Goal: Transaction & Acquisition: Purchase product/service

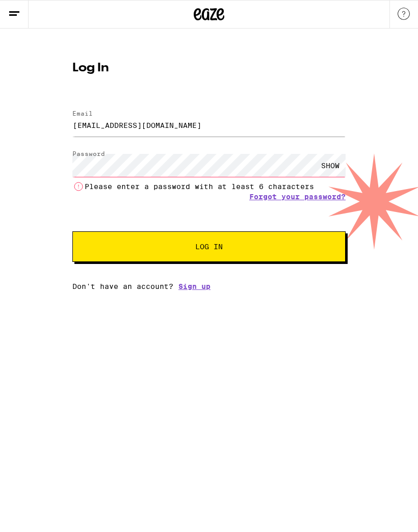
click at [326, 166] on div "SHOW" at bounding box center [330, 165] width 31 height 23
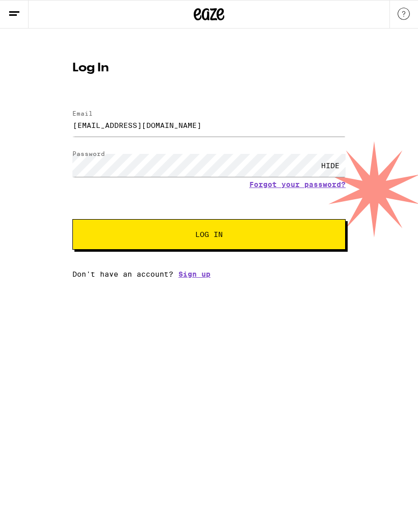
click at [3, 132] on div "Log In Email Email [EMAIL_ADDRESS][DOMAIN_NAME] Password Password HIDE Forgot y…" at bounding box center [209, 154] width 418 height 250
click at [107, 233] on button "Log In" at bounding box center [208, 234] width 273 height 31
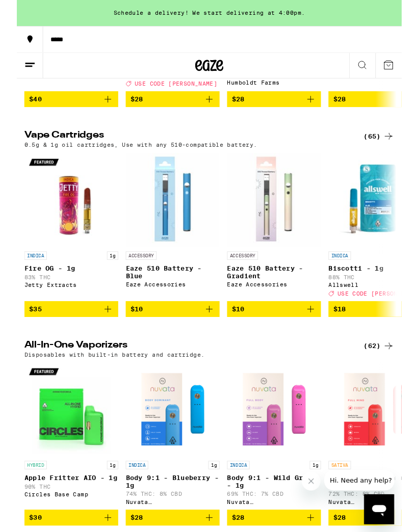
scroll to position [1218, 0]
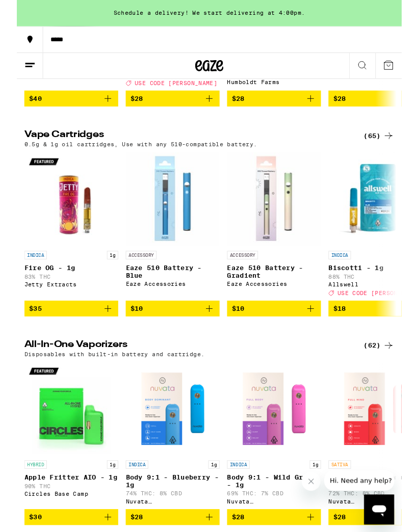
click at [279, 341] on span "$10" at bounding box center [279, 335] width 92 height 12
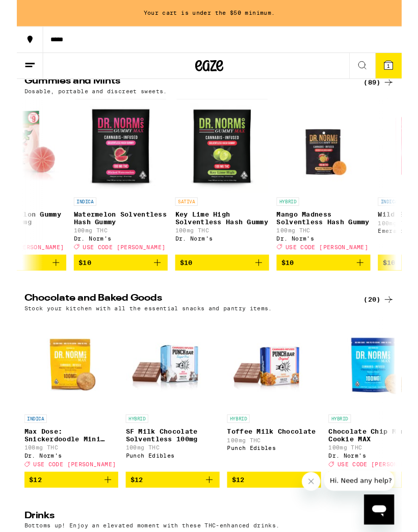
scroll to position [0, 717]
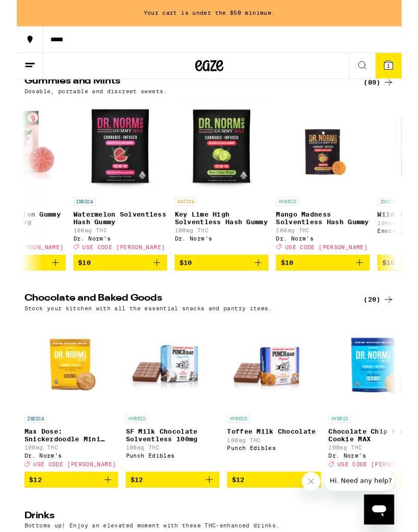
click at [108, 291] on span "$10" at bounding box center [112, 285] width 92 height 12
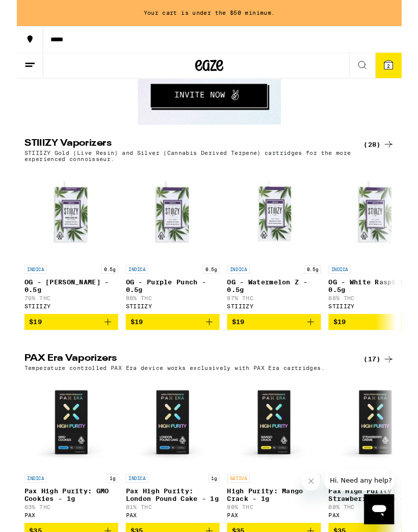
scroll to position [1767, 0]
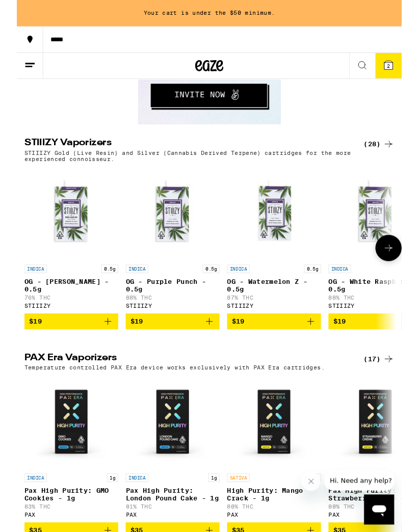
click at [277, 283] on img "Open page for OG - Watermelon Z - 0.5g from STIIIZY" at bounding box center [279, 232] width 102 height 102
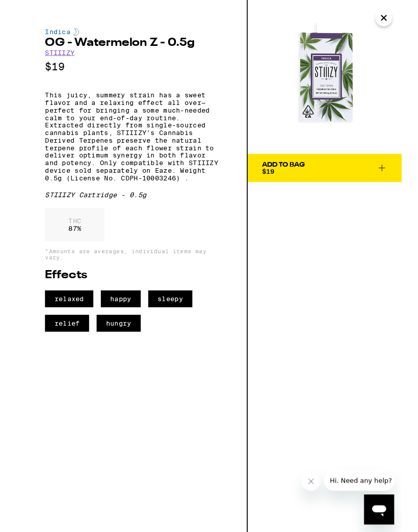
click at [329, 274] on div "Add To Bag $19" at bounding box center [334, 289] width 167 height 578
click at [387, 33] on img at bounding box center [334, 83] width 167 height 167
click at [393, 21] on icon "Close" at bounding box center [398, 19] width 12 height 15
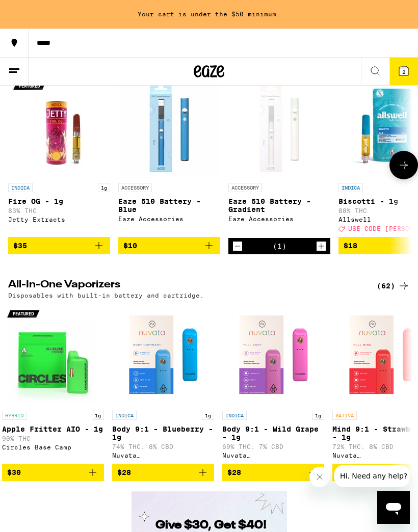
scroll to position [1306, 0]
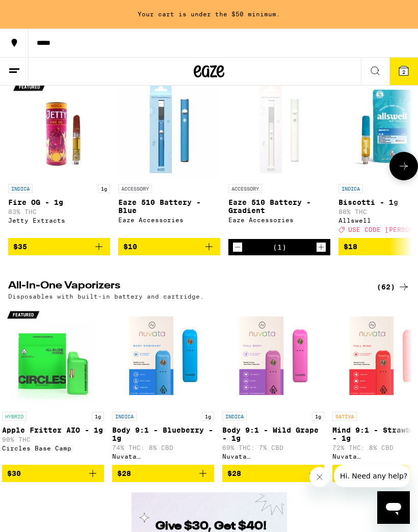
click at [278, 179] on div "Open page for Eaze 510 Battery - Gradient from Eaze Accessories" at bounding box center [279, 128] width 102 height 102
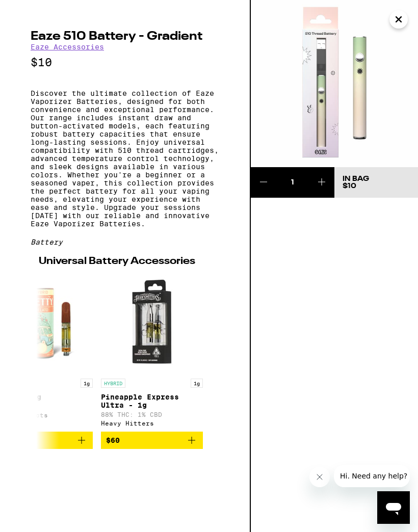
scroll to position [0, 488]
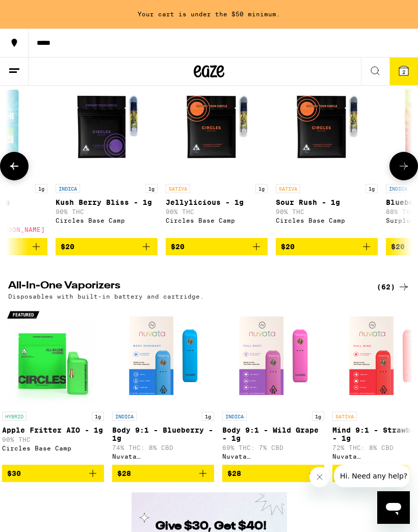
scroll to position [0, 613]
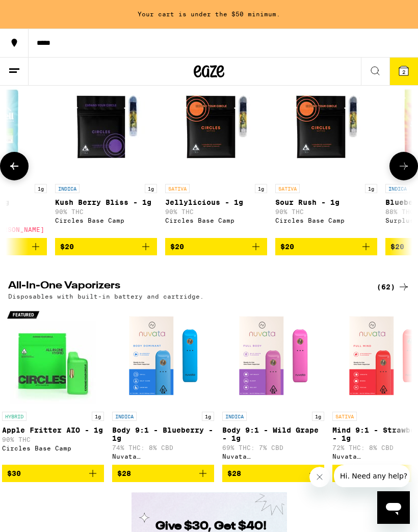
click at [98, 179] on img "Open page for Kush Berry Bliss - 1g from Circles Base Camp" at bounding box center [106, 128] width 102 height 102
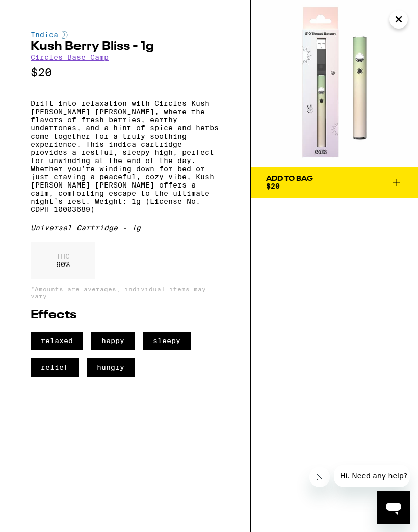
click at [395, 180] on icon at bounding box center [396, 182] width 12 height 12
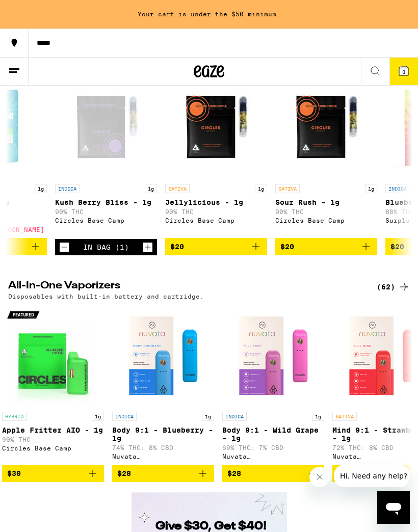
click at [395, 76] on button "3" at bounding box center [403, 72] width 29 height 28
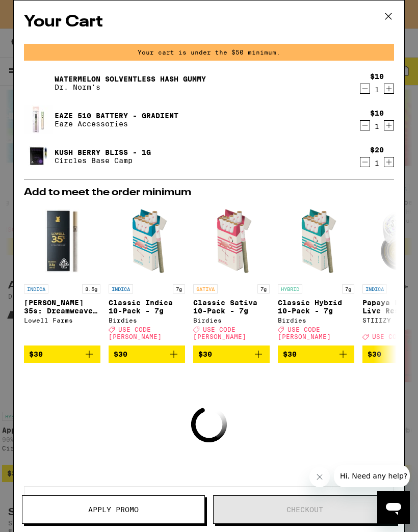
click at [67, 156] on link "Kush Berry Bliss - 1g" at bounding box center [102, 152] width 96 height 8
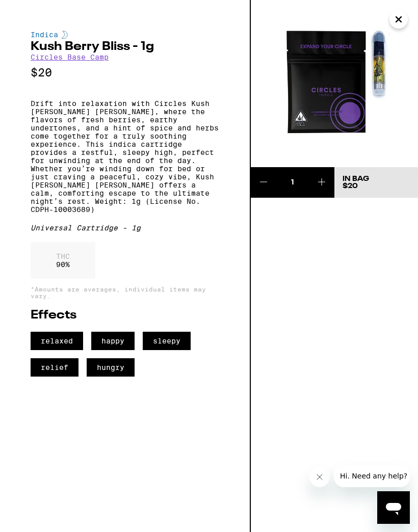
click at [54, 59] on link "Circles Base Camp" at bounding box center [70, 57] width 78 height 8
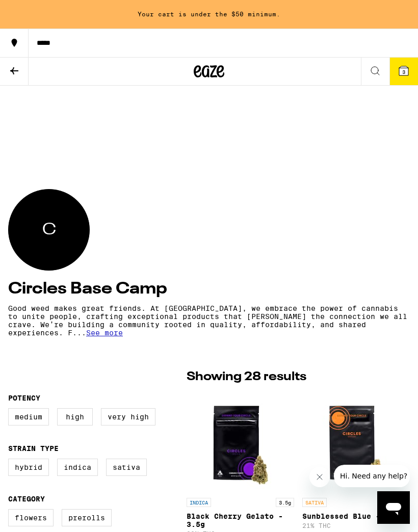
click at [403, 70] on span "3" at bounding box center [403, 72] width 3 height 6
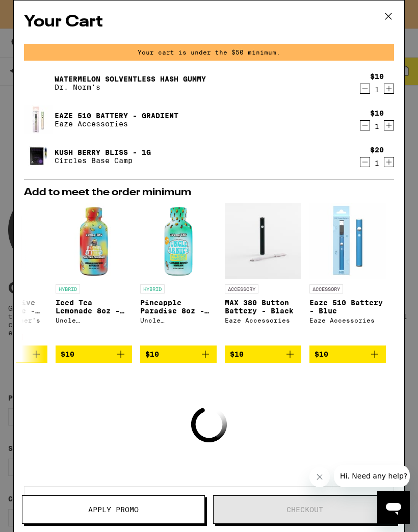
scroll to position [0, 475]
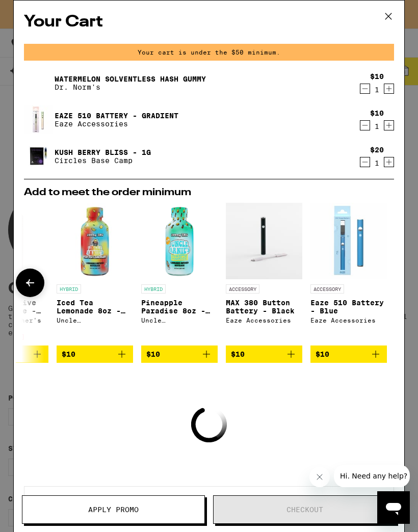
click at [350, 264] on img "Open page for Eaze 510 Battery - Blue from Eaze Accessories" at bounding box center [348, 241] width 76 height 76
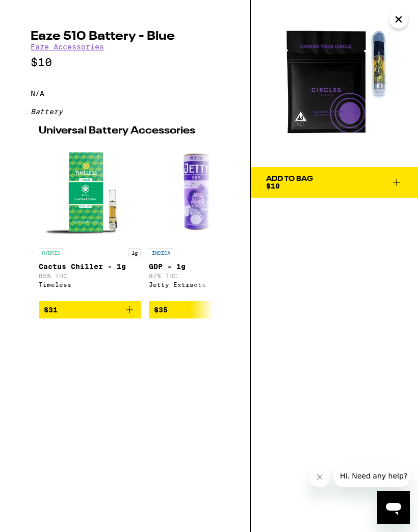
click at [47, 51] on link "Eaze Accessories" at bounding box center [67, 47] width 73 height 8
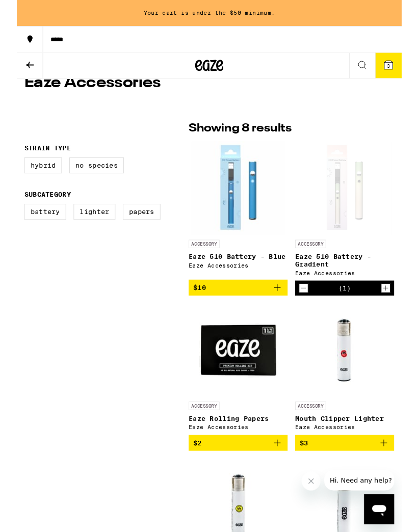
scroll to position [199, 0]
click at [357, 284] on p "Eaze 510 Battery - Gradient" at bounding box center [355, 283] width 107 height 16
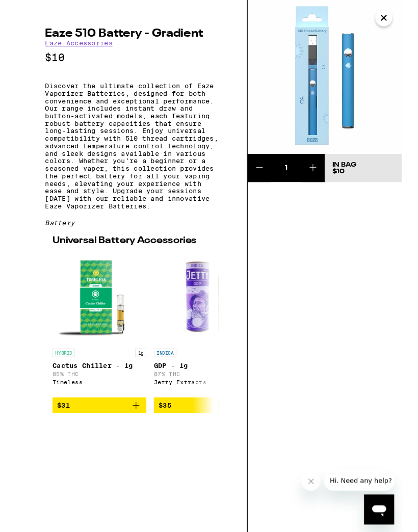
click at [397, 16] on icon "Close" at bounding box center [398, 19] width 12 height 15
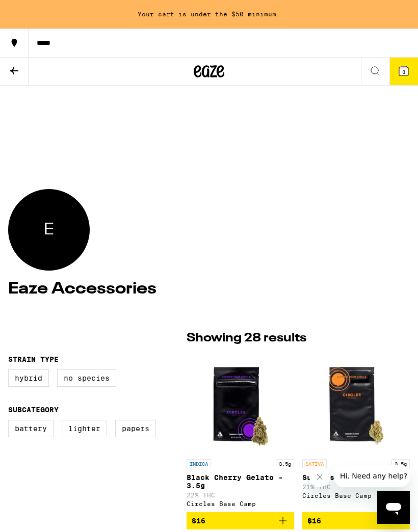
click at [15, 65] on icon at bounding box center [14, 71] width 12 height 12
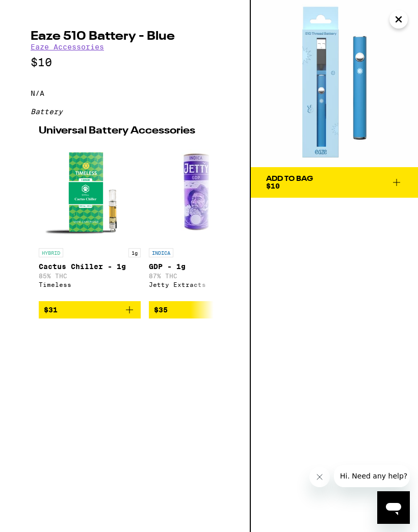
click at [399, 18] on icon "Close" at bounding box center [398, 19] width 5 height 5
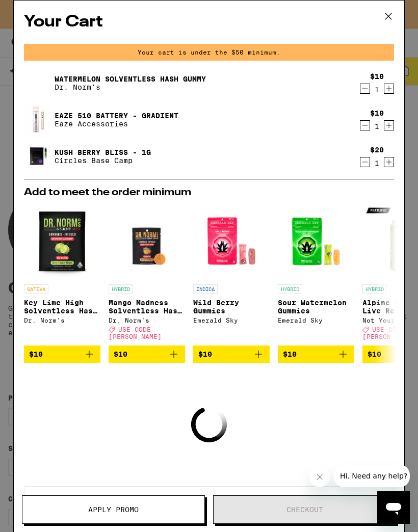
scroll to position [0, 16]
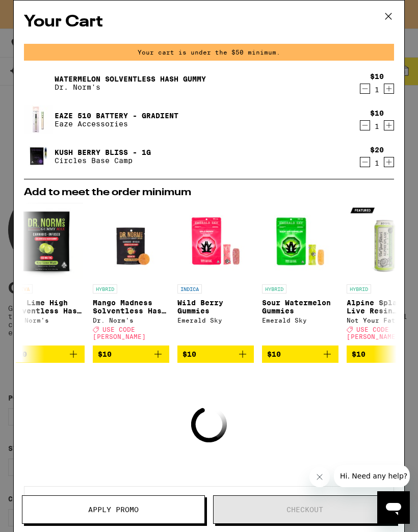
click at [394, 13] on icon at bounding box center [387, 16] width 15 height 15
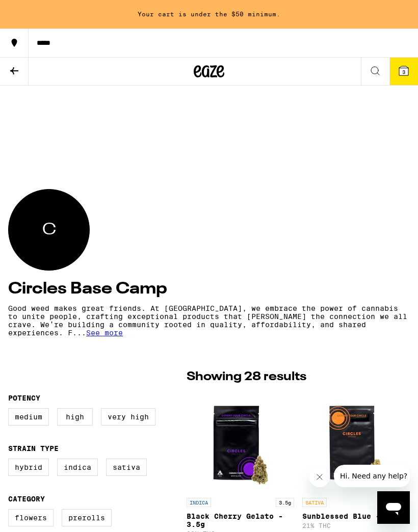
click at [16, 73] on icon at bounding box center [14, 71] width 12 height 12
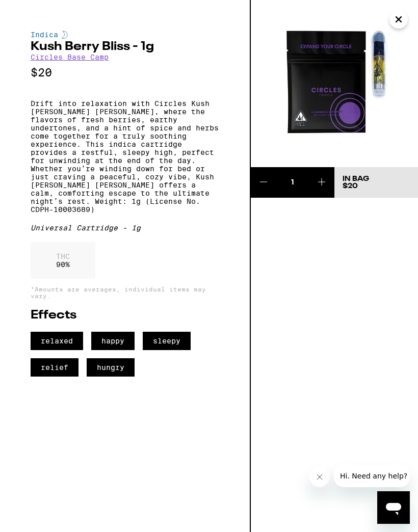
click at [351, 92] on img at bounding box center [334, 83] width 167 height 167
click at [391, 500] on icon "Open messaging window" at bounding box center [393, 507] width 18 height 18
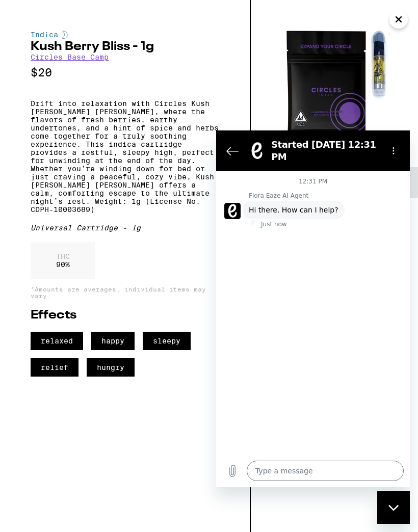
type textarea "x"
click at [276, 471] on textarea at bounding box center [325, 470] width 157 height 20
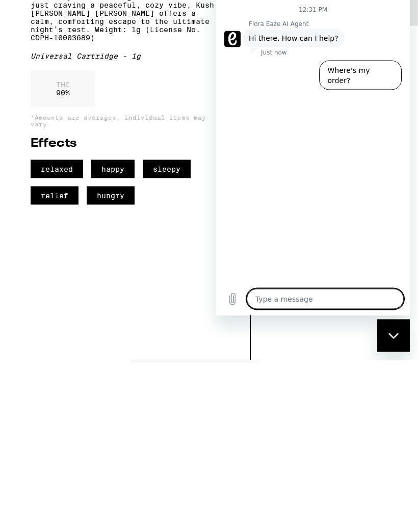
type textarea "D"
type textarea "x"
type textarea "Do"
type textarea "x"
type textarea "Doe"
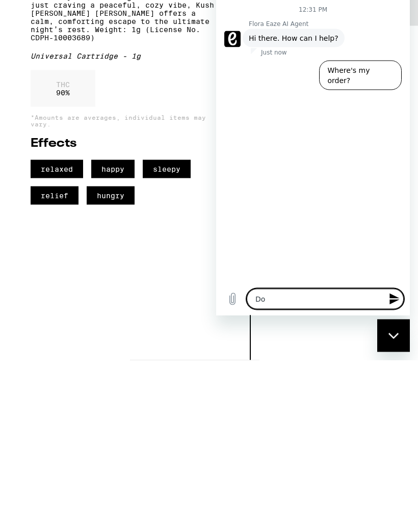
type textarea "x"
type textarea "Does"
type textarea "x"
type textarea "Does"
type textarea "x"
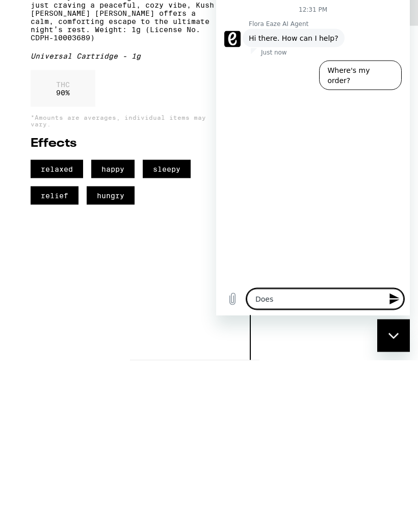
type textarea "Does t"
type textarea "x"
type textarea "Does th"
type textarea "x"
type textarea "Does the"
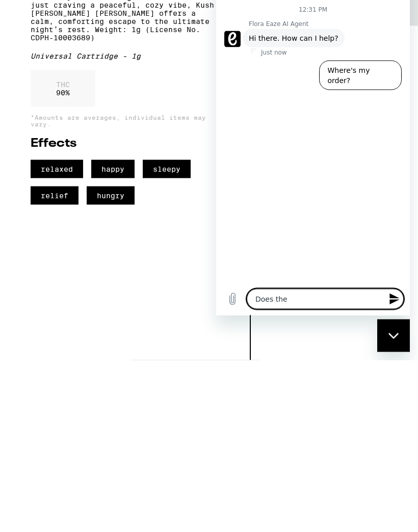
type textarea "x"
type textarea "Does the"
type textarea "x"
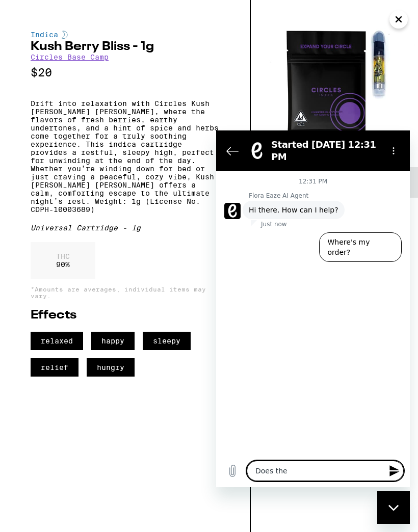
type textarea "Does the k"
type textarea "x"
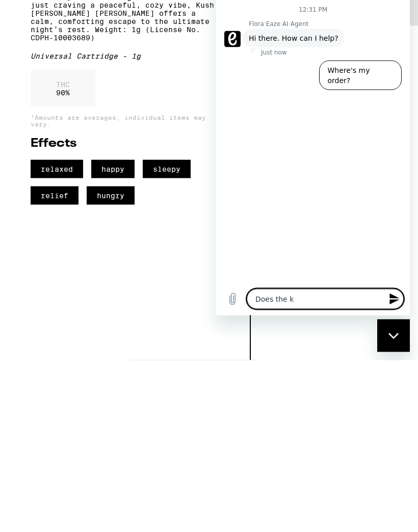
type textarea "Does the ku"
type textarea "x"
type textarea "Does the kus"
type textarea "x"
type textarea "Does the kush"
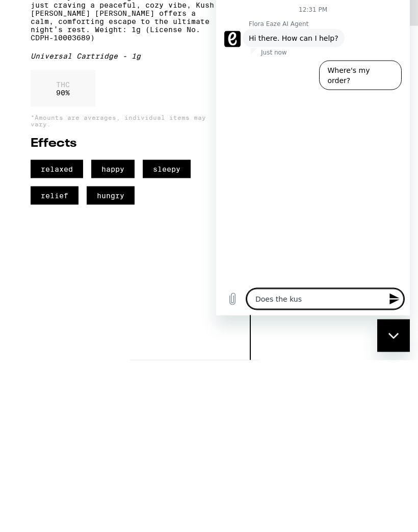
type textarea "x"
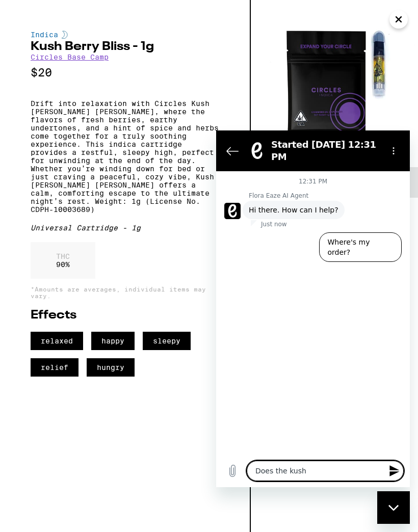
scroll to position [0, 0]
type textarea "Does the kushb"
type textarea "x"
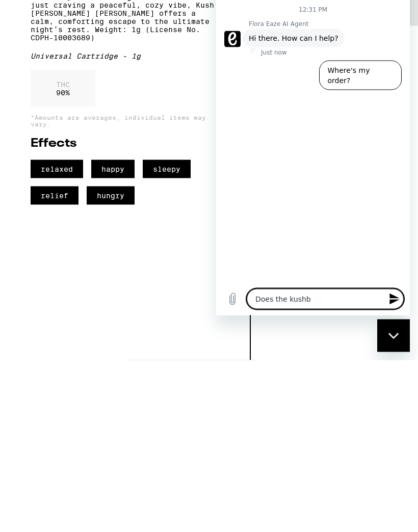
type textarea "Does the kushbe"
type textarea "x"
type textarea "Does the kushber"
type textarea "x"
type textarea "Does the kushberr"
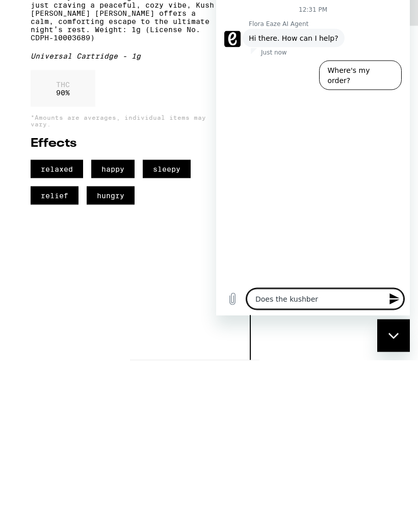
type textarea "x"
type textarea "Does the kushberry"
type textarea "x"
type textarea "Does the kushberry"
type textarea "x"
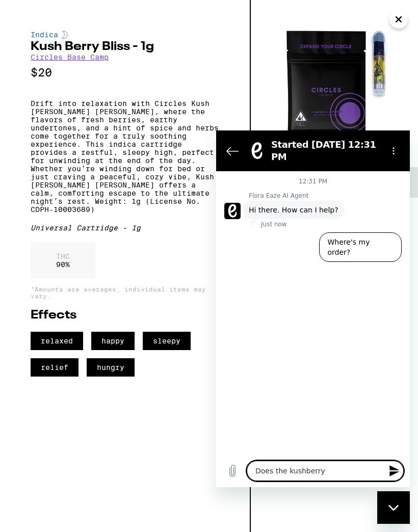
scroll to position [112, 0]
type textarea "Does the kushberry b"
type textarea "x"
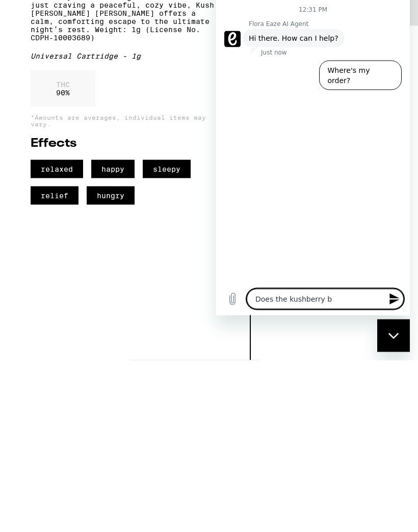
type textarea "Does the kushberry bl"
type textarea "x"
type textarea "Does the kushberry bli"
type textarea "x"
type textarea "Does the kushberry blis"
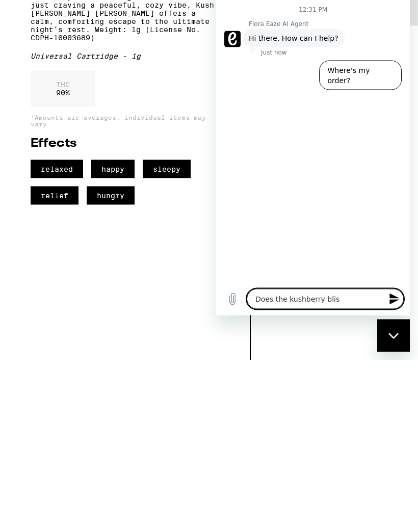
type textarea "x"
type textarea "Does the kushberry bliss"
type textarea "x"
type textarea "Does the kushberry bliss"
type textarea "x"
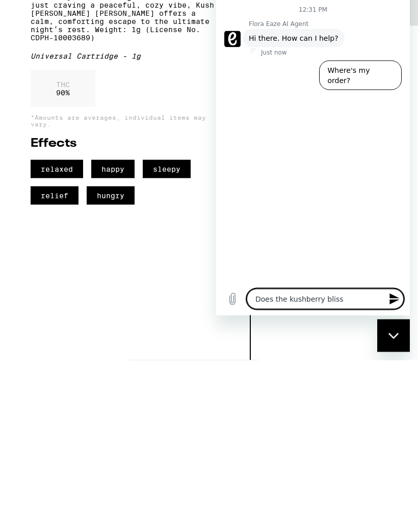
type textarea "Does the kushberry bliss u"
type textarea "x"
type textarea "Does the kushberry bliss us"
type textarea "x"
type textarea "Does the kushberry bliss use"
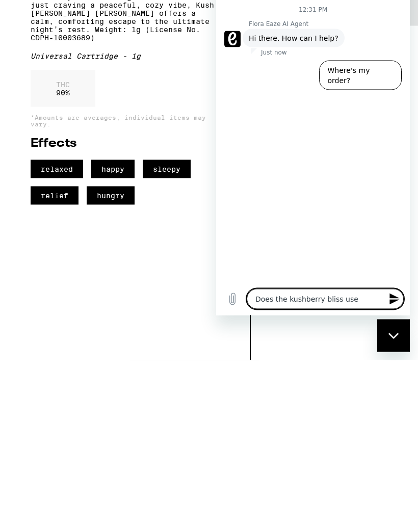
type textarea "x"
type textarea "Does the kushberry bliss use"
type textarea "x"
type textarea "Does the kushberry bliss use 5"
type textarea "x"
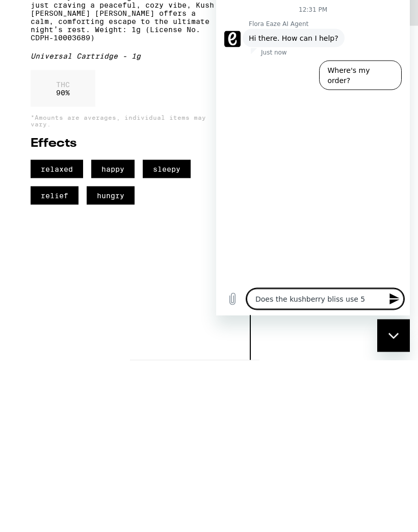
type textarea "Does the kushberry bliss use 51"
type textarea "x"
type textarea "Does the kushberry bliss use 510"
type textarea "x"
type textarea "Does the kushberry bliss use 510"
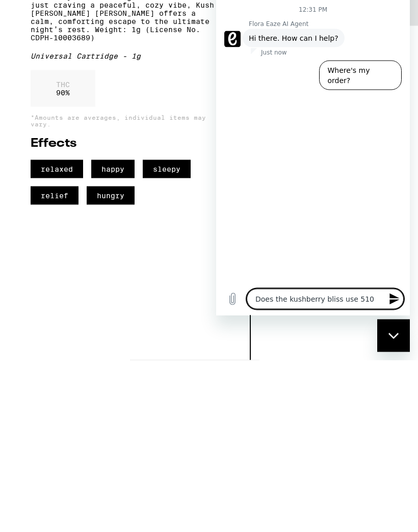
type textarea "x"
type textarea "Does the kushberry bliss use 510 b"
type textarea "x"
type textarea "Does the kushberry bliss use 510 ba"
type textarea "x"
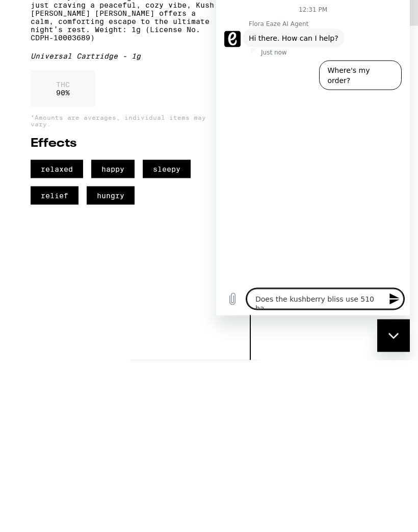
type textarea "Does the kushberry bliss use 510 bat"
type textarea "x"
type textarea "Does the kushberry bliss use 510 batt"
type textarea "x"
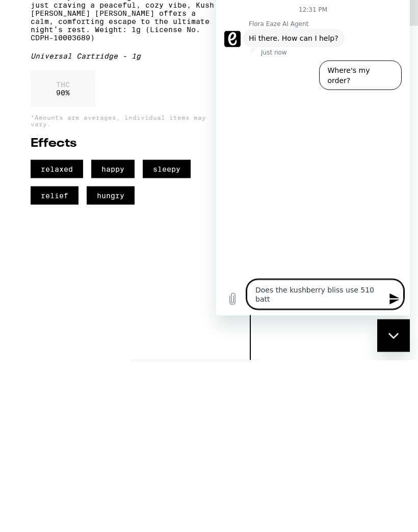
type textarea "Does the kushberry bliss use 510 batte"
type textarea "x"
type textarea "Does the kushberry bliss use 510 batter"
type textarea "x"
type textarea "Does the kushberry bliss use 510 battery"
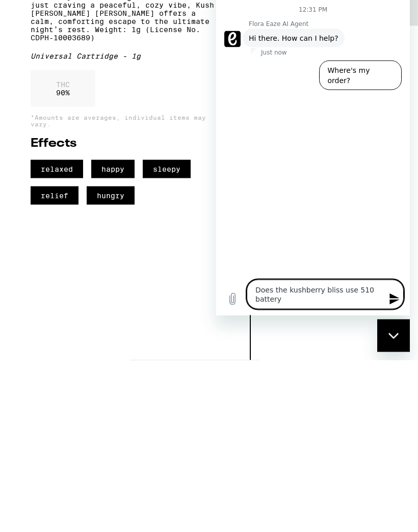
type textarea "x"
type textarea "Does the kushberry bliss use 510 battery?"
type textarea "x"
type textarea "Does the kushberry bliss use 510 battery?"
click at [398, 335] on icon "Close messaging window" at bounding box center [393, 335] width 11 height 7
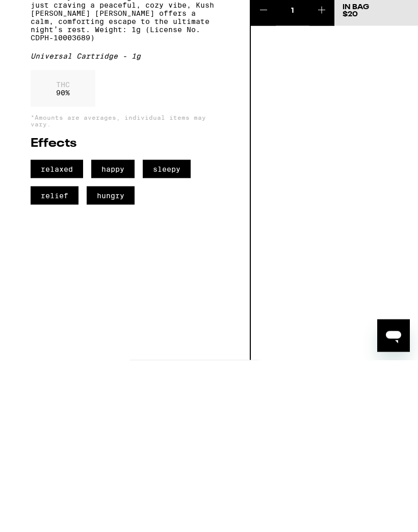
scroll to position [403, 0]
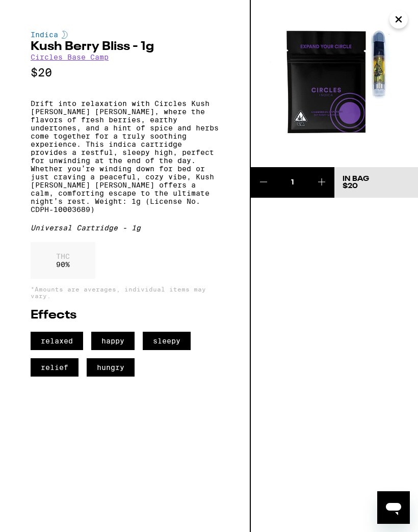
click at [395, 501] on icon "Open messaging window" at bounding box center [393, 507] width 18 height 18
type textarea "x"
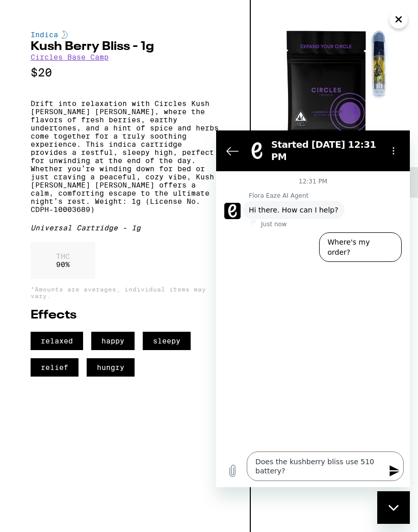
click at [396, 465] on icon "Send message" at bounding box center [394, 470] width 12 height 12
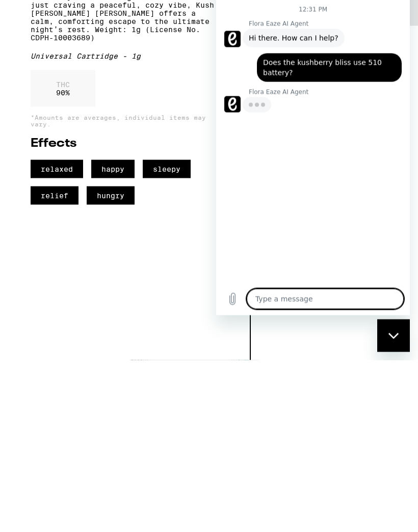
type textarea "x"
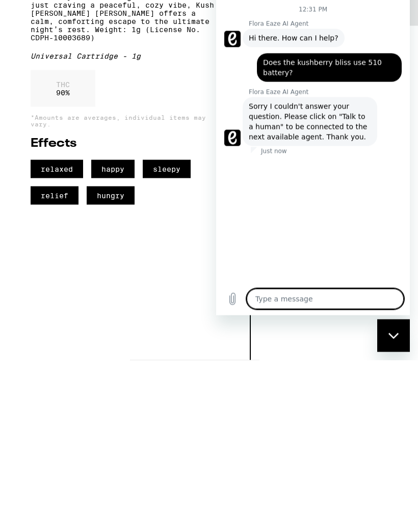
click at [91, 264] on div "Indica Kush [PERSON_NAME] [PERSON_NAME] - 1g Circles Base Camp $20 Drift into r…" at bounding box center [125, 266] width 251 height 532
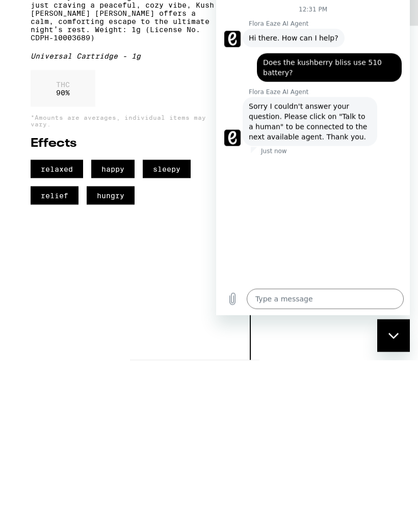
scroll to position [690, 0]
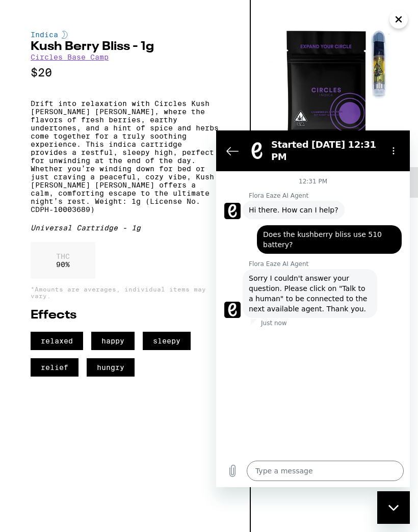
click at [59, 232] on div "Universal Cartridge - 1g" at bounding box center [125, 228] width 188 height 8
click at [395, 152] on icon "Options menu" at bounding box center [393, 151] width 8 height 8
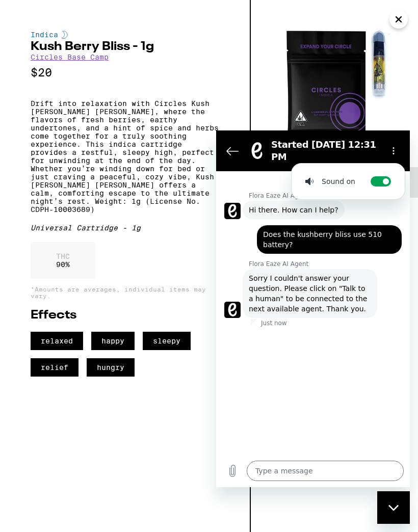
click at [181, 267] on div "THC 90 %" at bounding box center [125, 263] width 188 height 42
click at [189, 262] on div "THC 90 %" at bounding box center [125, 263] width 188 height 42
click at [187, 264] on div "THC 90 %" at bounding box center [125, 263] width 188 height 42
click at [397, 22] on icon "Close" at bounding box center [398, 19] width 12 height 15
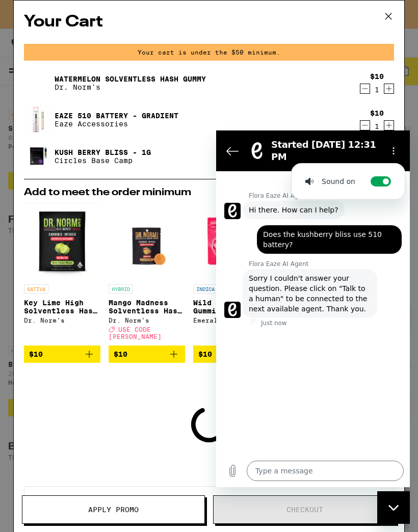
click at [238, 153] on button "Back to the conversation list" at bounding box center [232, 151] width 20 height 20
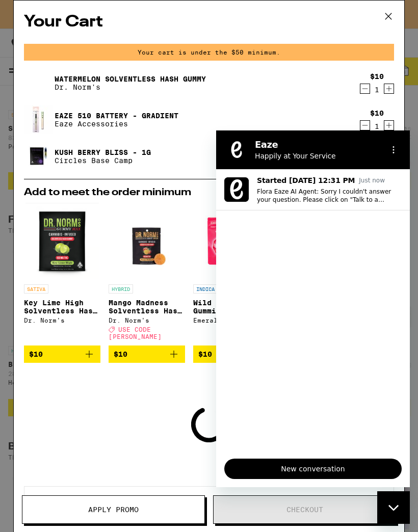
click at [396, 149] on icon "Options menu" at bounding box center [393, 150] width 8 height 8
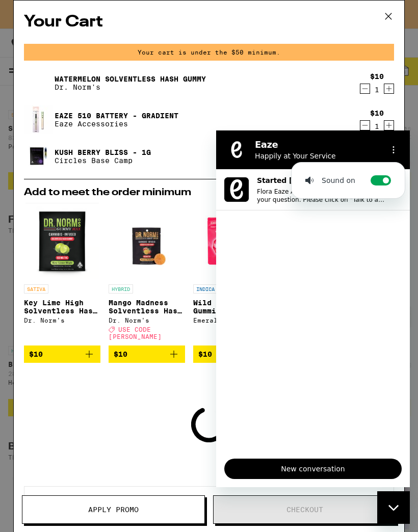
click at [332, 80] on div "Watermelon Solventless Hash Gummy Dr. Norm's" at bounding box center [189, 83] width 331 height 29
click at [394, 505] on icon "Close messaging window" at bounding box center [393, 507] width 11 height 7
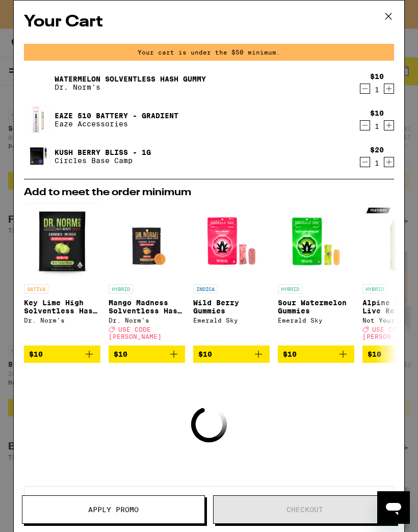
click at [390, 12] on icon at bounding box center [387, 16] width 15 height 15
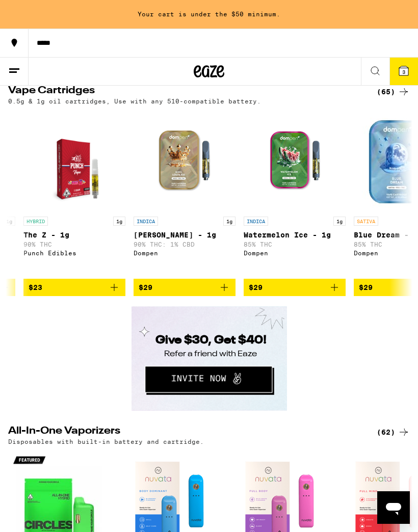
scroll to position [0, 2308]
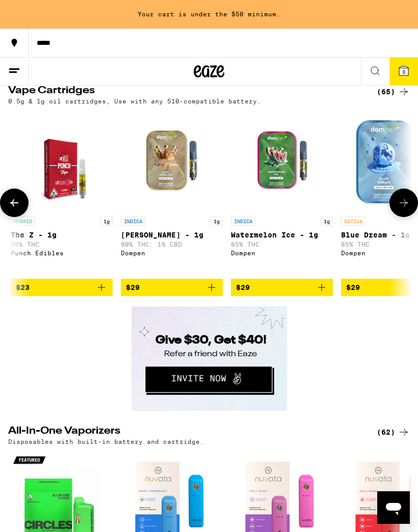
click at [163, 211] on img "Open page for King Louis XIII - 1g from Dompen" at bounding box center [172, 161] width 102 height 102
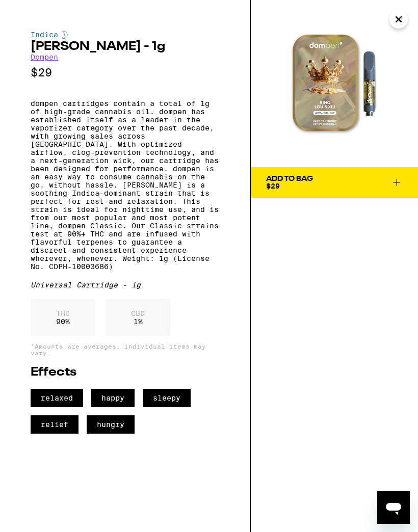
click at [65, 236] on p "dompen cartridges contain a total of 1g of high-grade cannabis oil. dompen has …" at bounding box center [125, 184] width 188 height 171
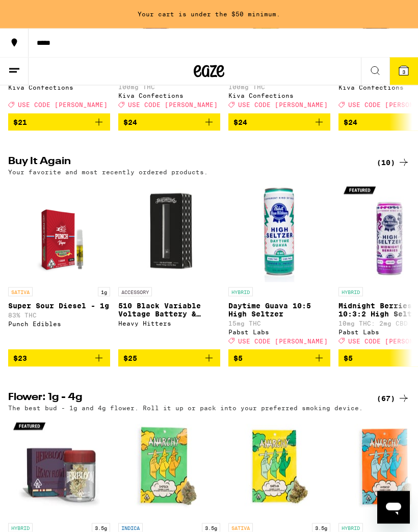
scroll to position [513, 0]
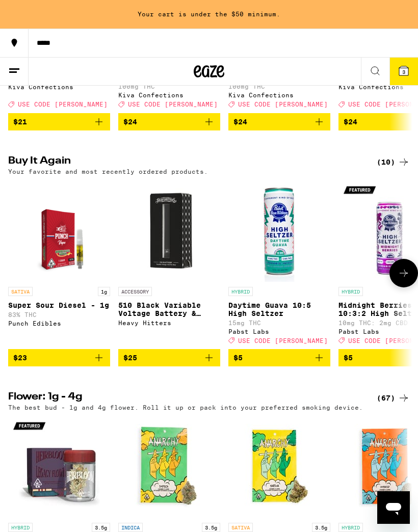
click at [52, 272] on img "Open page for Super Sour Diesel - 1g from Punch Edibles" at bounding box center [58, 231] width 79 height 102
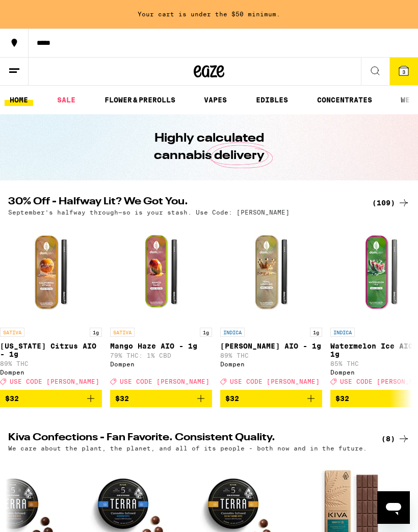
click at [214, 94] on link "VAPES" at bounding box center [215, 100] width 33 height 12
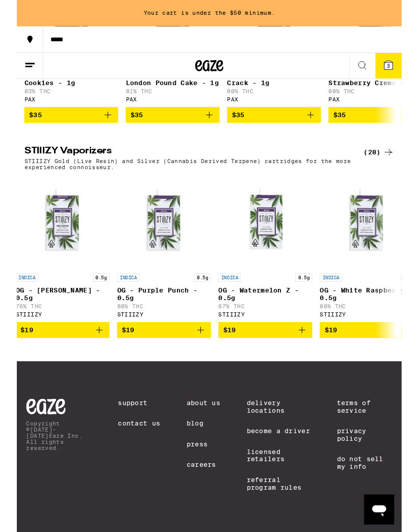
scroll to position [0, 11]
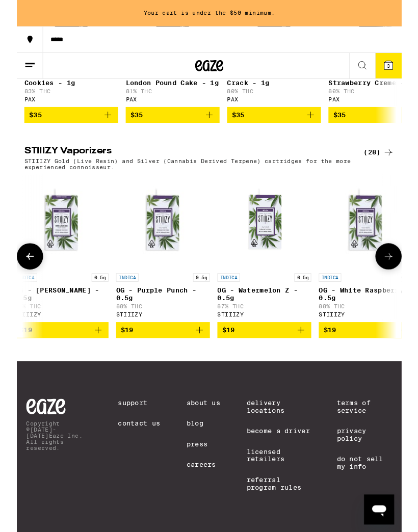
click at [160, 271] on img "Open page for OG - Purple Punch - 0.5g from STIIIZY" at bounding box center [158, 240] width 102 height 102
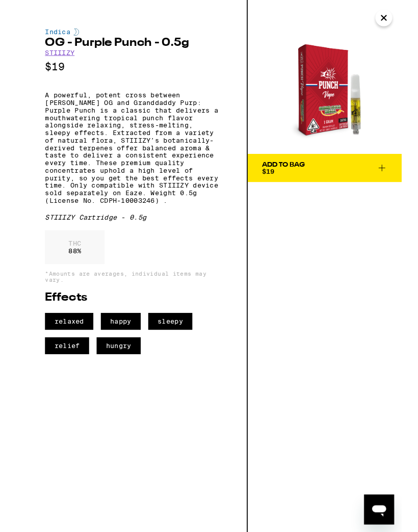
click at [396, 13] on icon "Close" at bounding box center [398, 19] width 12 height 15
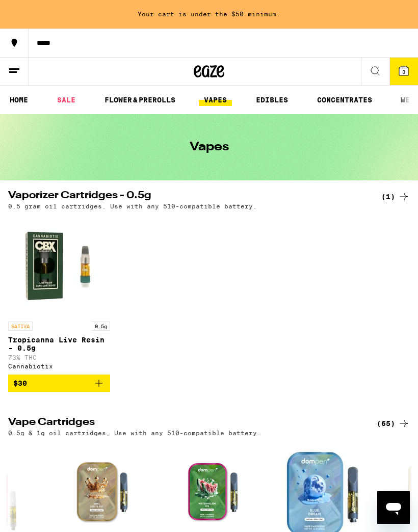
click at [65, 101] on link "SALE" at bounding box center [66, 100] width 29 height 12
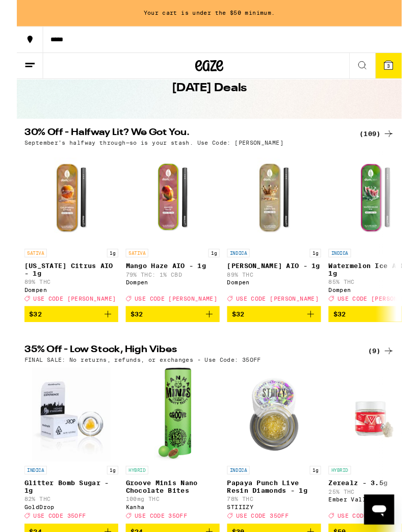
scroll to position [58, 0]
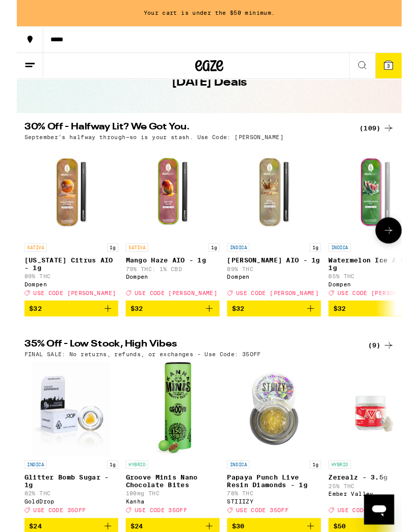
click at [57, 250] on img "Open page for California Citrus AIO - 1g from Dompen" at bounding box center [59, 208] width 102 height 102
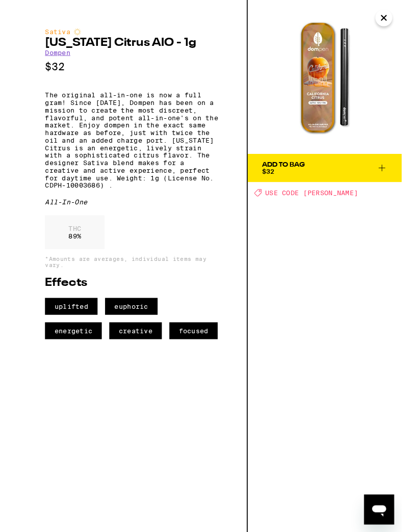
click at [403, 17] on icon "Close" at bounding box center [398, 19] width 12 height 15
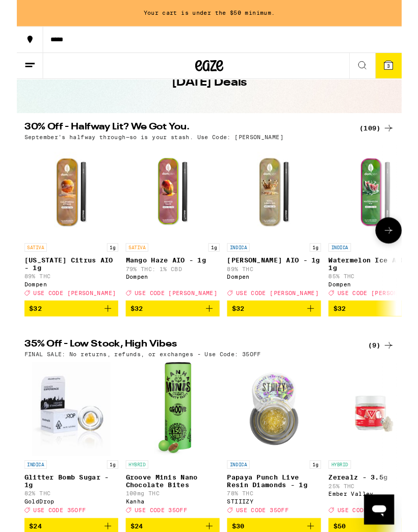
click at [289, 341] on span "$32" at bounding box center [279, 335] width 92 height 12
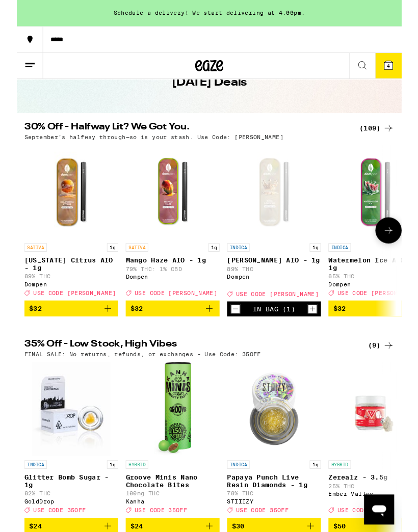
click at [405, 65] on icon at bounding box center [403, 71] width 12 height 12
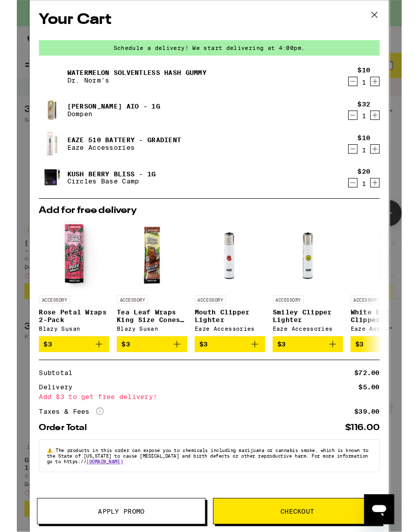
scroll to position [81, 0]
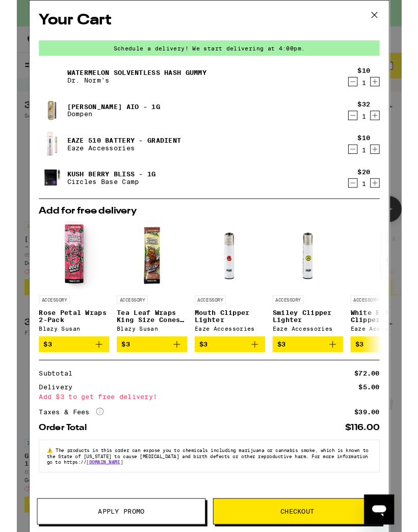
click at [363, 200] on icon "Decrement" at bounding box center [364, 199] width 9 height 12
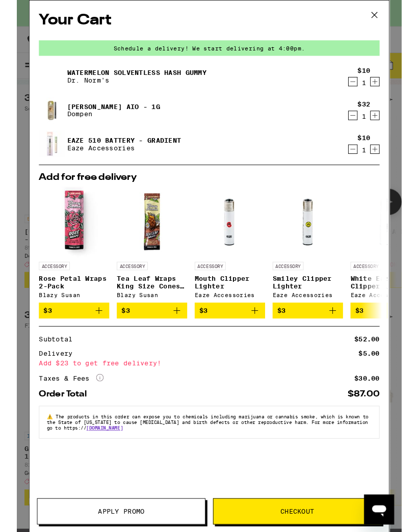
scroll to position [124, 0]
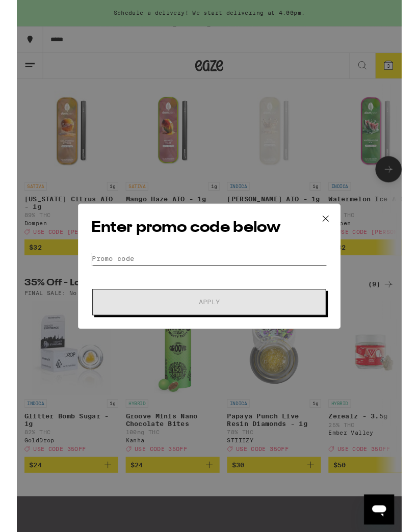
click at [87, 277] on input "Promo Code" at bounding box center [209, 280] width 256 height 15
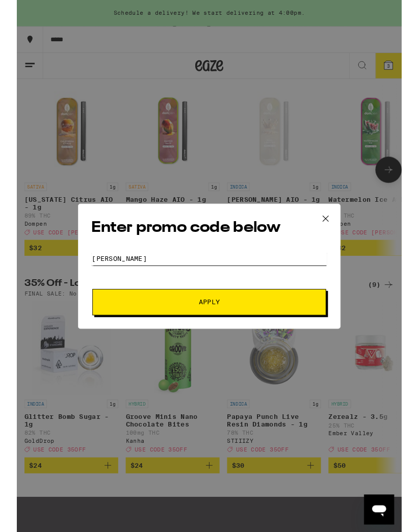
type input "[PERSON_NAME]"
click at [112, 327] on button "Apply" at bounding box center [209, 328] width 254 height 29
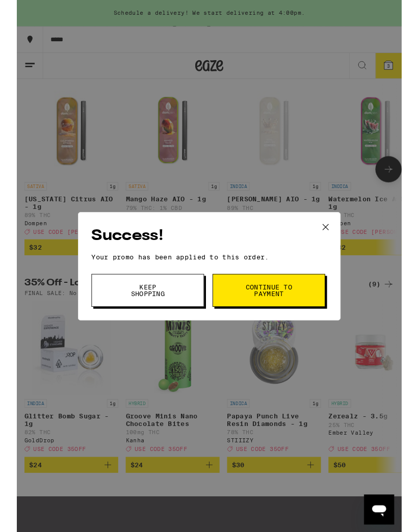
click at [249, 312] on span "Continue to payment" at bounding box center [274, 315] width 52 height 14
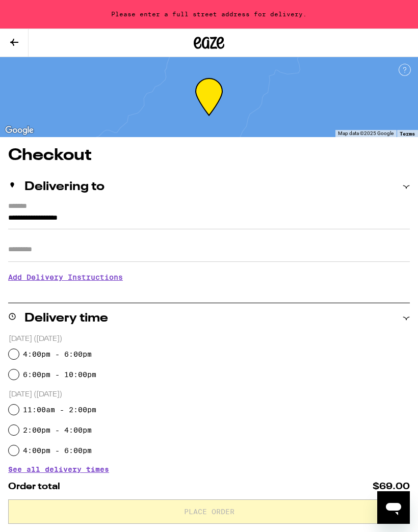
click at [17, 357] on input "4:00pm - 6:00pm" at bounding box center [14, 354] width 10 height 10
radio input "true"
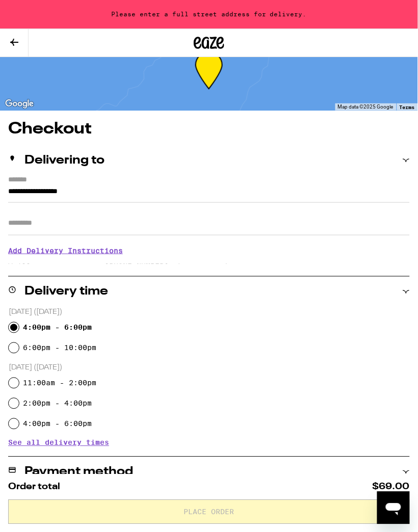
scroll to position [28, 0]
click at [400, 155] on div "Delivering to" at bounding box center [208, 160] width 401 height 12
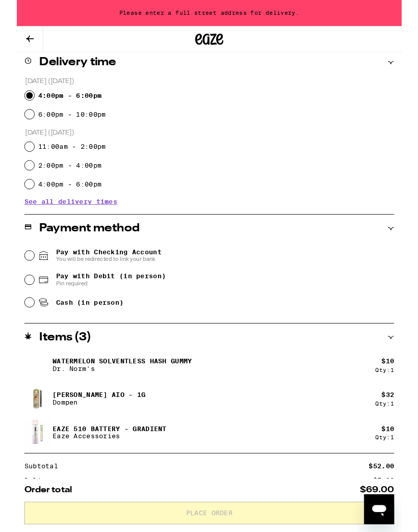
click at [12, 281] on input "Pay with Checking Account You will be redirected to link your bank" at bounding box center [14, 277] width 10 height 10
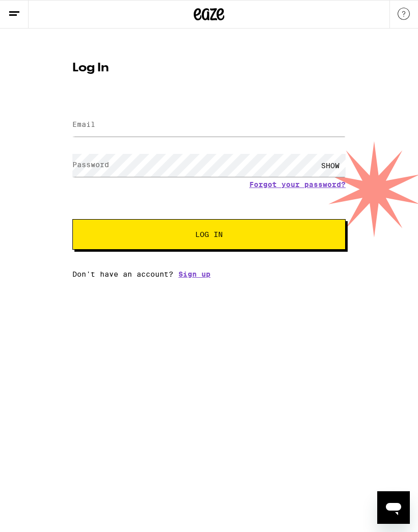
click at [84, 127] on label "Email" at bounding box center [83, 124] width 23 height 8
type input "[EMAIL_ADDRESS][DOMAIN_NAME]"
click at [84, 169] on label "Password" at bounding box center [90, 164] width 37 height 8
click at [287, 243] on button "Log In" at bounding box center [208, 234] width 273 height 31
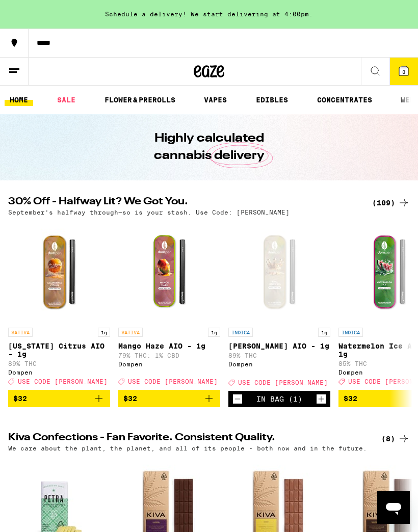
click at [403, 67] on icon at bounding box center [403, 70] width 9 height 9
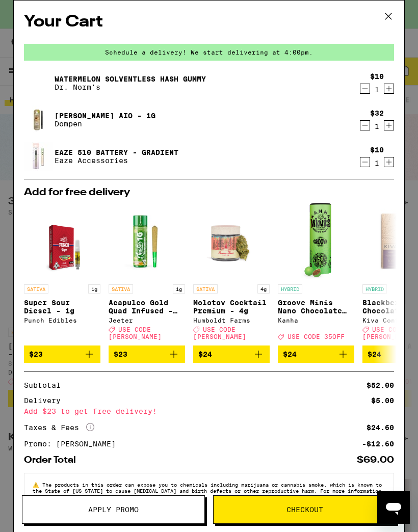
click at [315, 509] on span "Checkout" at bounding box center [304, 509] width 37 height 7
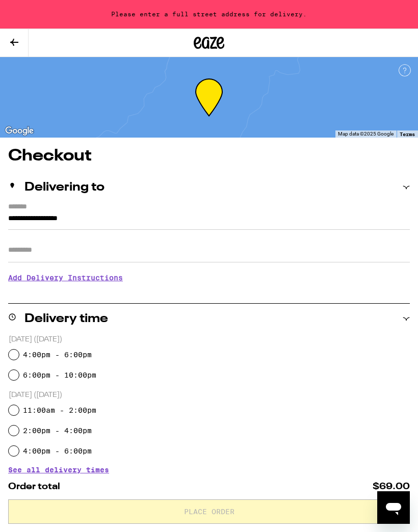
click at [13, 352] on input "4:00pm - 6:00pm" at bounding box center [14, 354] width 10 height 10
radio input "true"
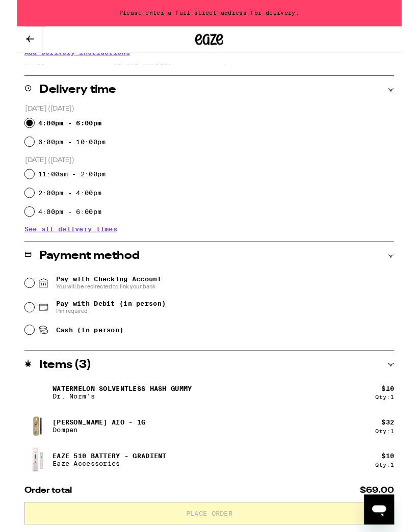
scroll to position [232, 0]
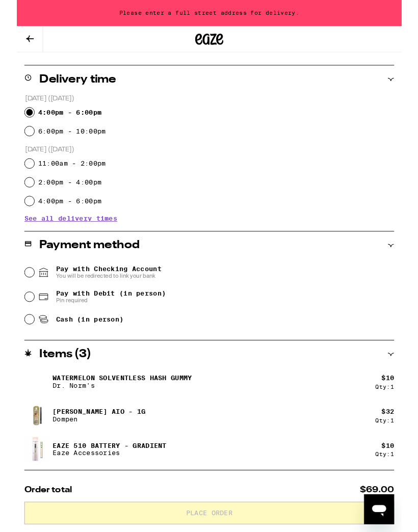
click at [13, 293] on input "Pay with Checking Account You will be redirected to link your bank" at bounding box center [14, 296] width 10 height 10
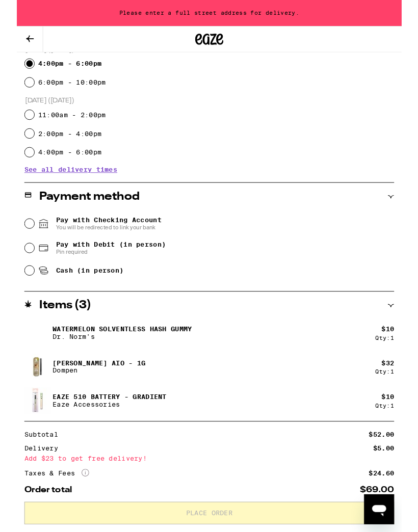
scroll to position [288, 0]
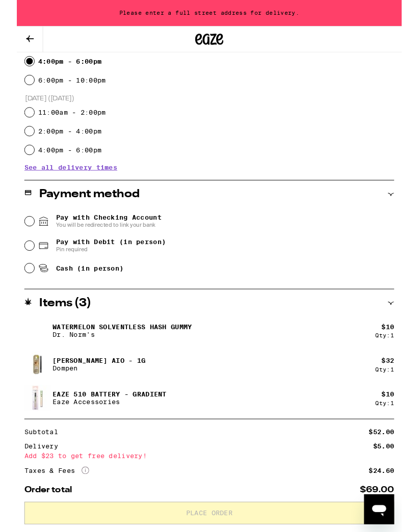
click at [7, 263] on div "**********" at bounding box center [209, 267] width 418 height 815
click at [16, 271] on input "Pay with Debit (in person) Pin required" at bounding box center [14, 267] width 10 height 10
radio input "true"
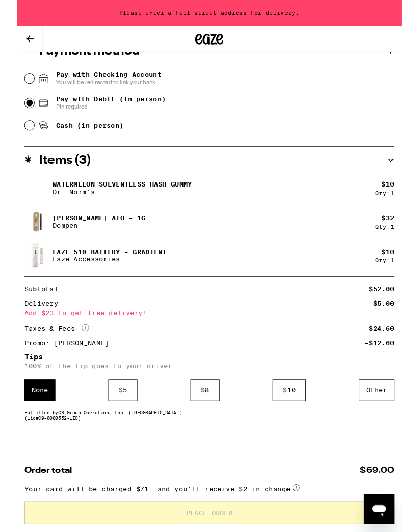
scroll to position [460, 0]
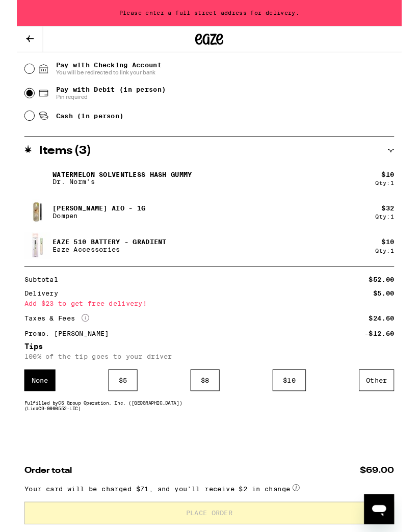
click at [115, 409] on div "$ 5" at bounding box center [115, 412] width 32 height 23
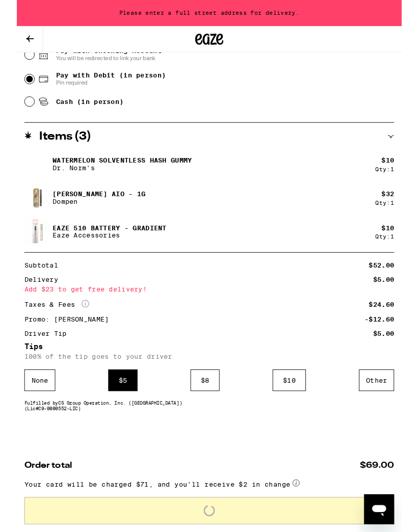
scroll to position [476, 0]
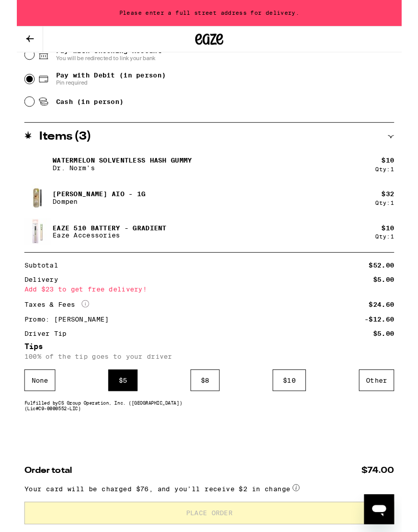
click at [292, 470] on div "**********" at bounding box center [209, 128] width 418 height 898
click at [382, 506] on icon "Open messaging window" at bounding box center [379, 511] width 15 height 12
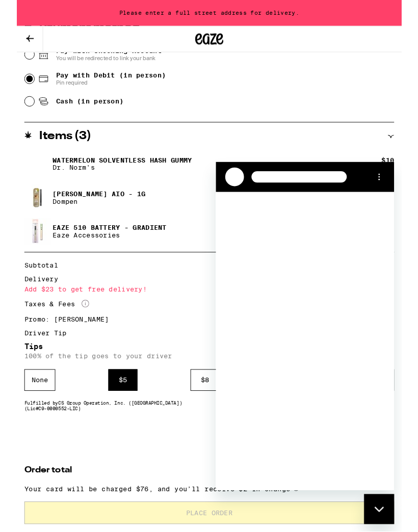
scroll to position [0, 0]
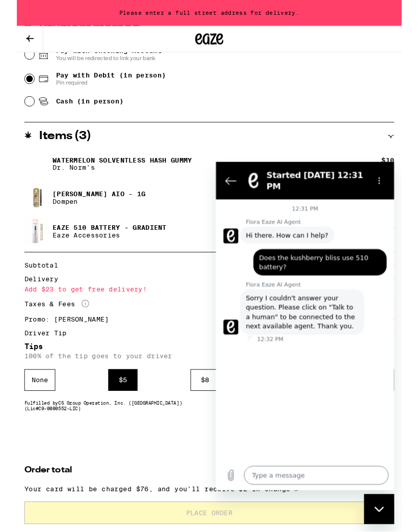
click at [371, 496] on div "Close messaging window" at bounding box center [379, 510] width 31 height 31
type textarea "x"
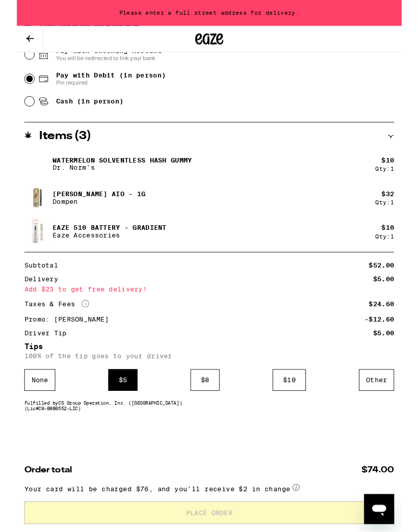
scroll to position [476, 0]
click at [113, 415] on div "$ 5" at bounding box center [115, 412] width 32 height 23
click at [108, 403] on div "$ 5" at bounding box center [115, 412] width 32 height 23
click at [114, 402] on div "$ 5" at bounding box center [115, 412] width 32 height 23
click at [24, 404] on div "None" at bounding box center [25, 412] width 34 height 23
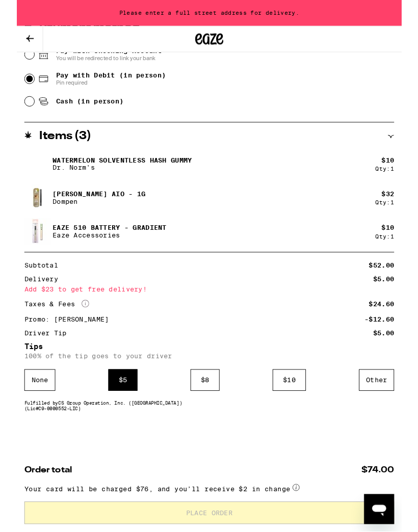
scroll to position [460, 0]
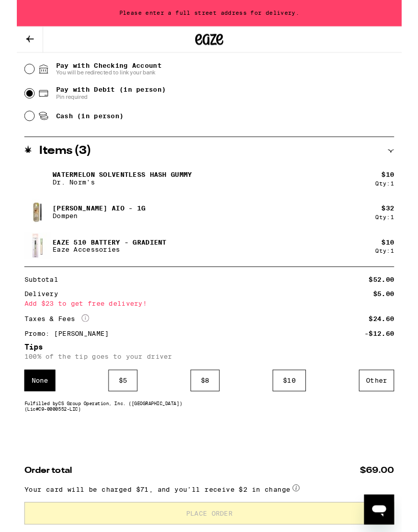
click at [115, 406] on div "$ 5" at bounding box center [115, 412] width 32 height 23
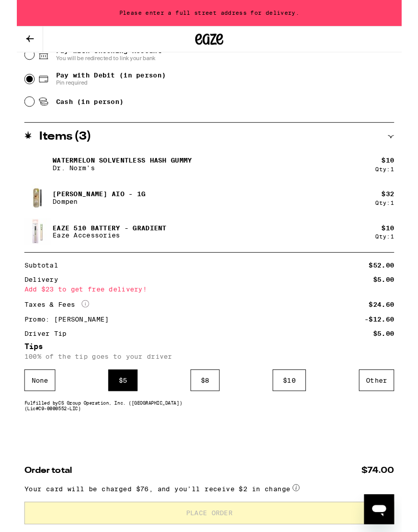
scroll to position [476, 0]
click at [349, 443] on div "Fulfilled by CS Group Operation, Inc. (Silverlake) (Lic# C9-0000552-LIC )" at bounding box center [208, 440] width 401 height 12
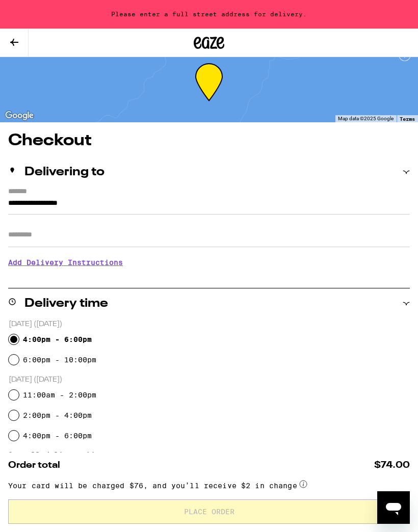
scroll to position [0, 0]
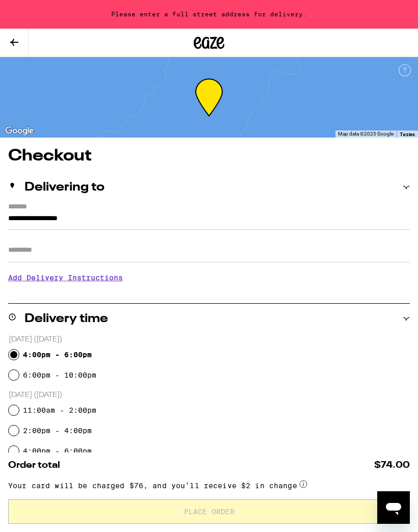
click at [401, 183] on div "Delivering to" at bounding box center [208, 187] width 401 height 12
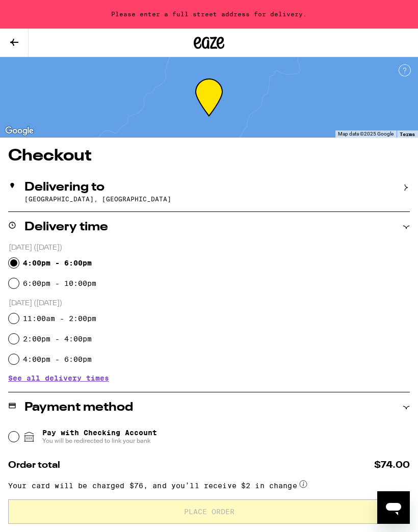
click at [35, 200] on p "[GEOGRAPHIC_DATA], [GEOGRAPHIC_DATA]" at bounding box center [216, 199] width 385 height 7
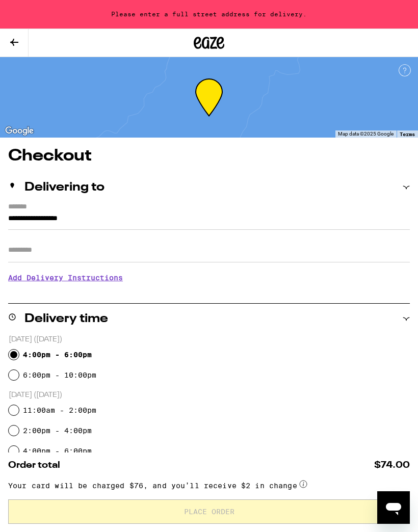
click at [106, 222] on input "**********" at bounding box center [208, 220] width 401 height 17
click at [108, 215] on input "**********" at bounding box center [208, 220] width 401 height 17
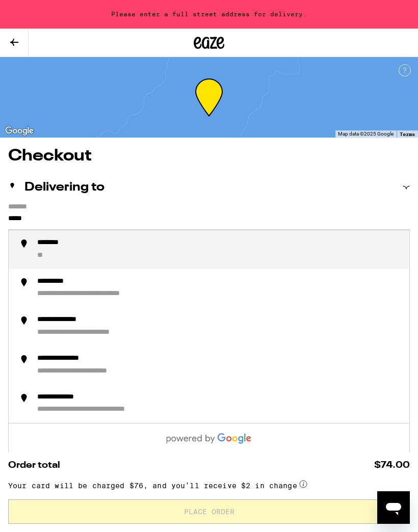
type input "****"
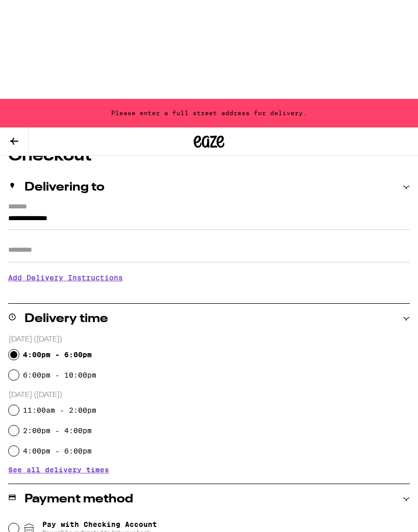
scroll to position [97, 0]
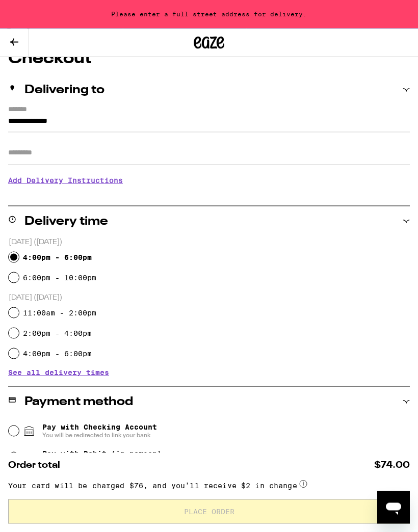
click at [92, 117] on input "**********" at bounding box center [208, 123] width 401 height 17
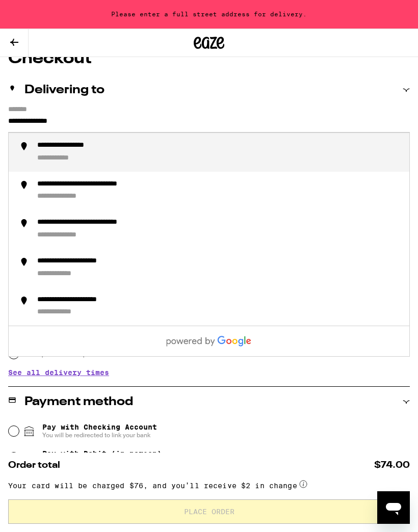
click at [50, 154] on div "**********" at bounding box center [219, 152] width 364 height 22
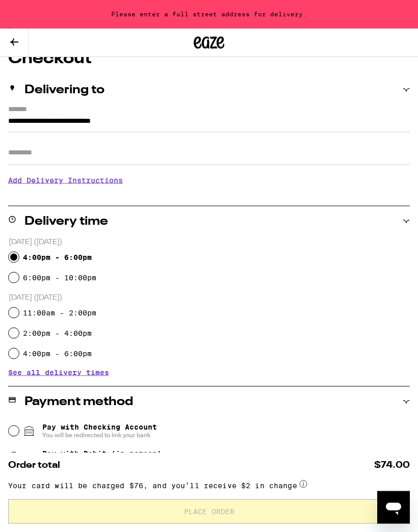
type input "**********"
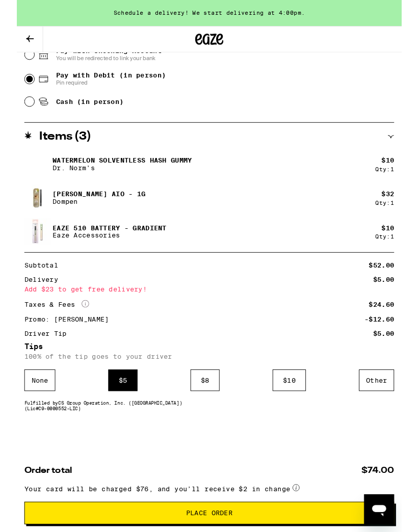
scroll to position [476, 0]
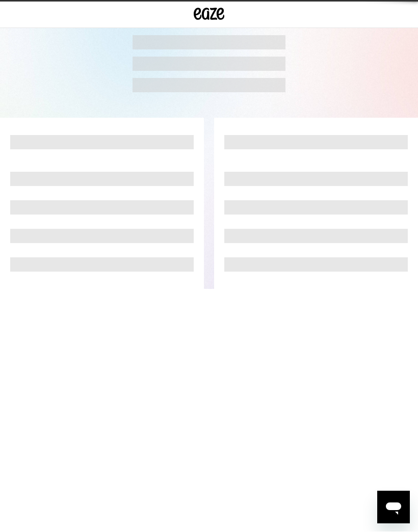
scroll to position [1, 0]
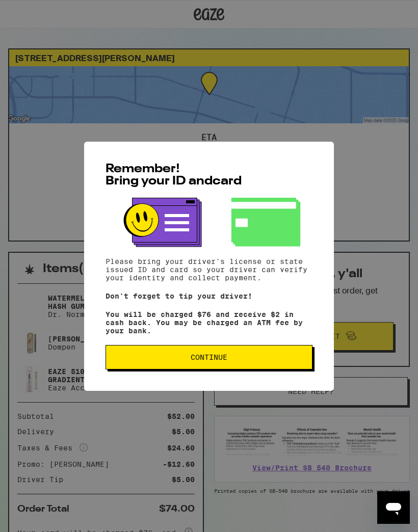
click at [264, 352] on button "Continue" at bounding box center [208, 357] width 207 height 24
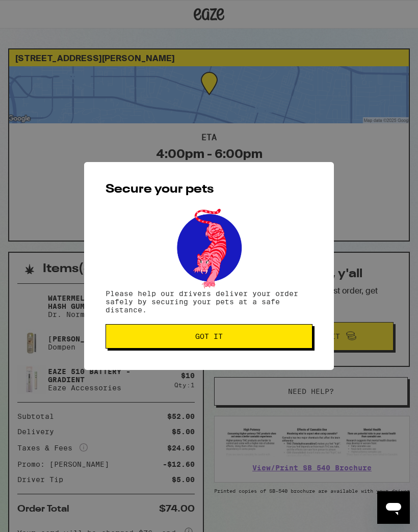
click at [277, 331] on button "Got it" at bounding box center [208, 336] width 207 height 24
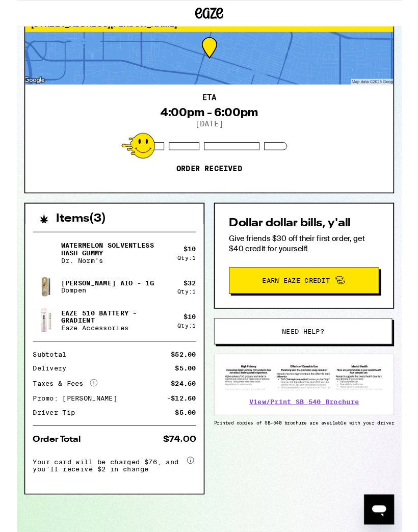
scroll to position [38, 0]
